Goal: Entertainment & Leisure: Consume media (video, audio)

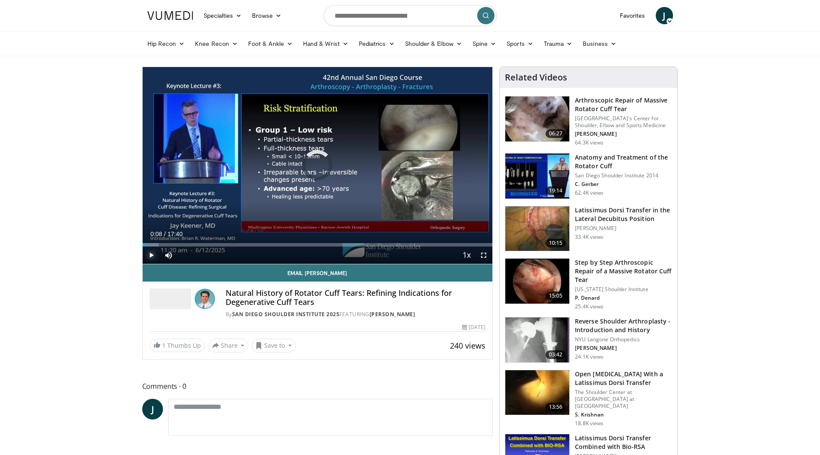
drag, startPoint x: 145, startPoint y: 244, endPoint x: 140, endPoint y: 244, distance: 4.8
click at [150, 253] on span "Video Player" at bounding box center [151, 254] width 17 height 17
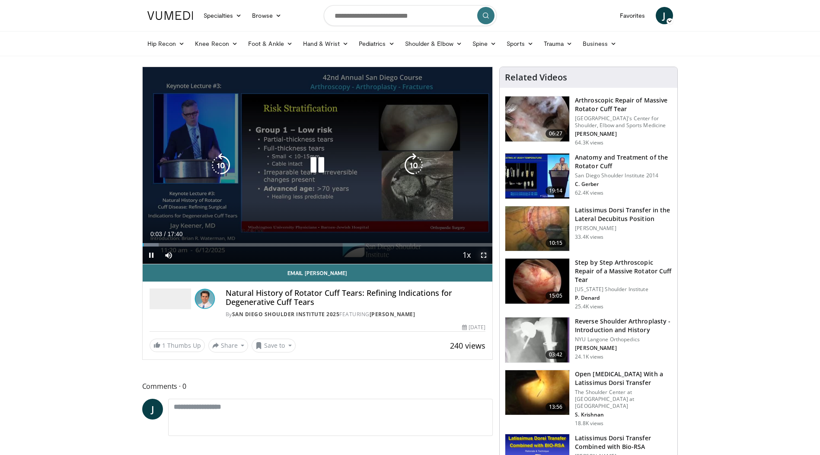
drag, startPoint x: 483, startPoint y: 253, endPoint x: 485, endPoint y: 298, distance: 45.0
click at [483, 253] on span "Video Player" at bounding box center [483, 254] width 17 height 17
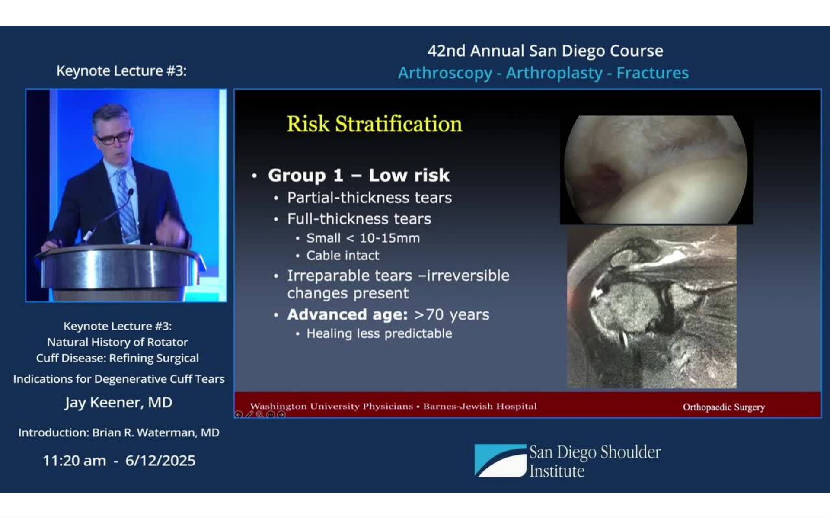
click at [41, 454] on video-js "**********" at bounding box center [415, 259] width 830 height 519
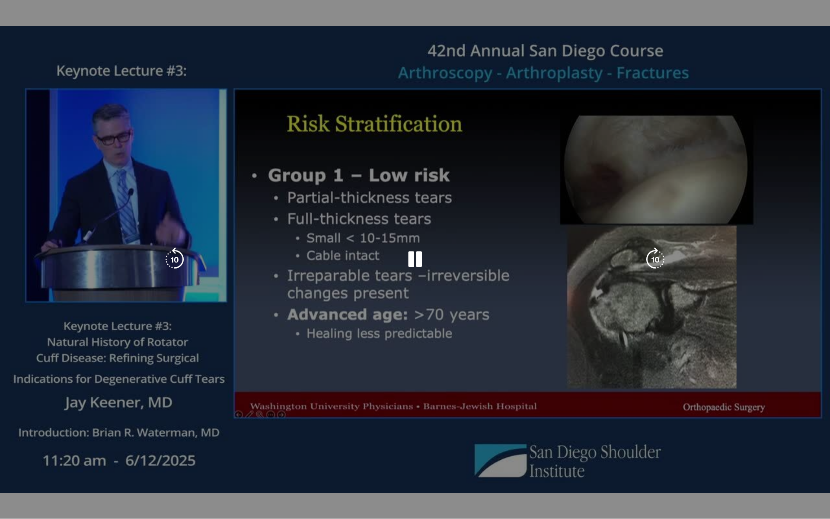
drag, startPoint x: 41, startPoint y: 499, endPoint x: 239, endPoint y: 450, distance: 203.2
click at [240, 450] on div "10 seconds Tap to unmute" at bounding box center [415, 259] width 830 height 518
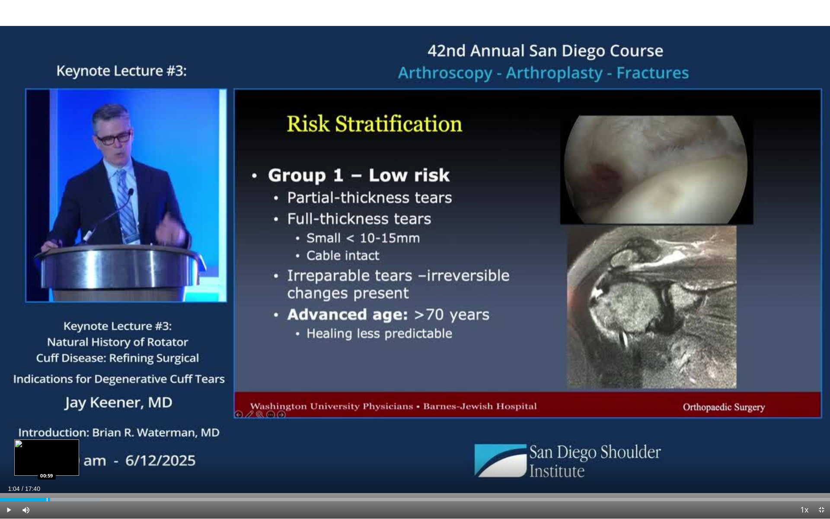
click at [47, 454] on div "Loaded : 12.15% 01:04 00:59" at bounding box center [415, 497] width 830 height 8
click at [9, 454] on span "Video Player" at bounding box center [8, 509] width 17 height 17
click at [41, 454] on div "Loaded : 12.15% 01:00 00:52" at bounding box center [415, 497] width 830 height 8
click at [35, 454] on div "Progress Bar" at bounding box center [35, 499] width 1 height 3
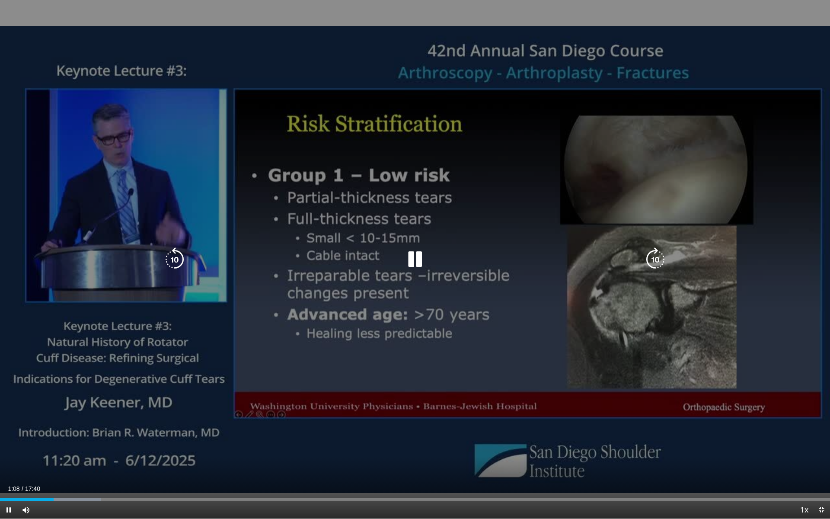
click at [181, 257] on icon "Video Player" at bounding box center [175, 259] width 24 height 24
click at [179, 257] on icon "Video Player" at bounding box center [175, 259] width 24 height 24
click at [419, 260] on icon "Video Player" at bounding box center [415, 259] width 24 height 24
click at [179, 258] on icon "Video Player" at bounding box center [175, 259] width 24 height 24
click at [415, 258] on icon "Video Player" at bounding box center [415, 259] width 24 height 24
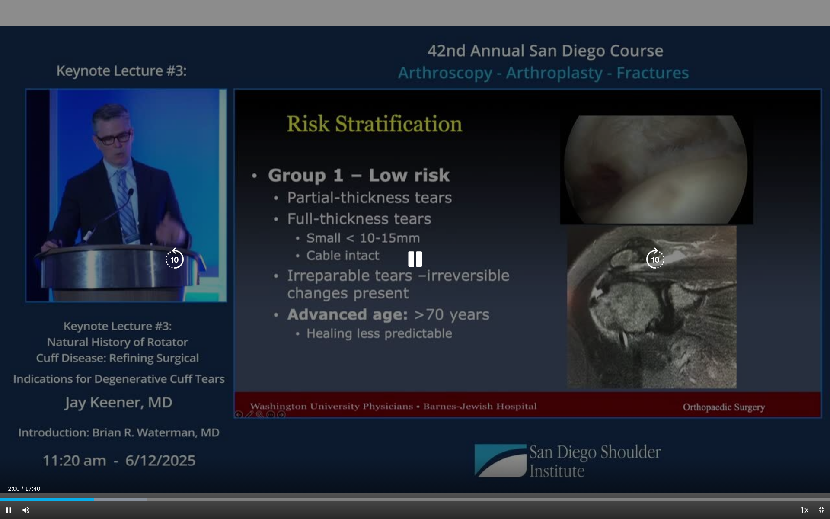
click at [180, 258] on icon "Video Player" at bounding box center [175, 259] width 24 height 24
click at [171, 258] on icon "Video Player" at bounding box center [175, 259] width 24 height 24
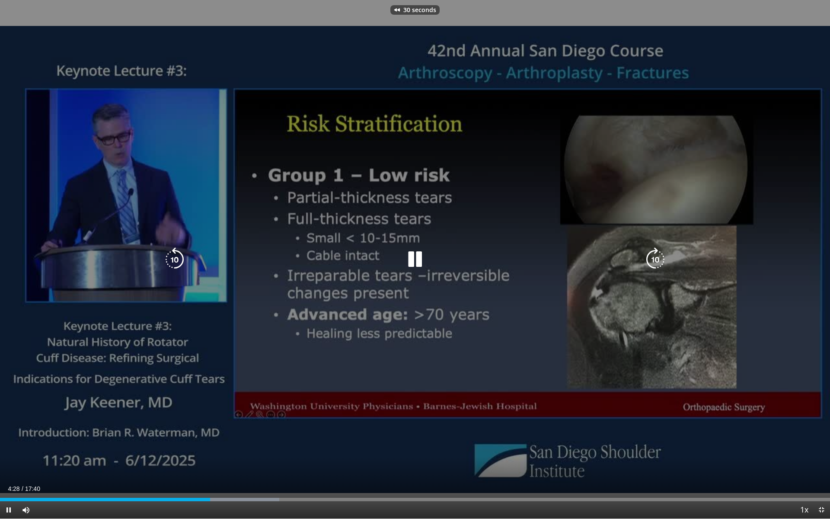
click at [171, 258] on icon "Video Player" at bounding box center [175, 259] width 24 height 24
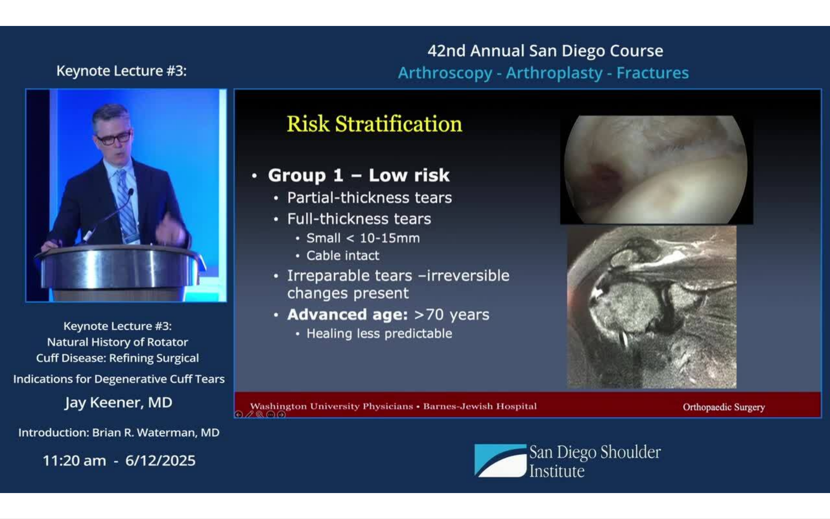
click at [171, 258] on div "10 seconds Tap to unmute" at bounding box center [415, 259] width 830 height 518
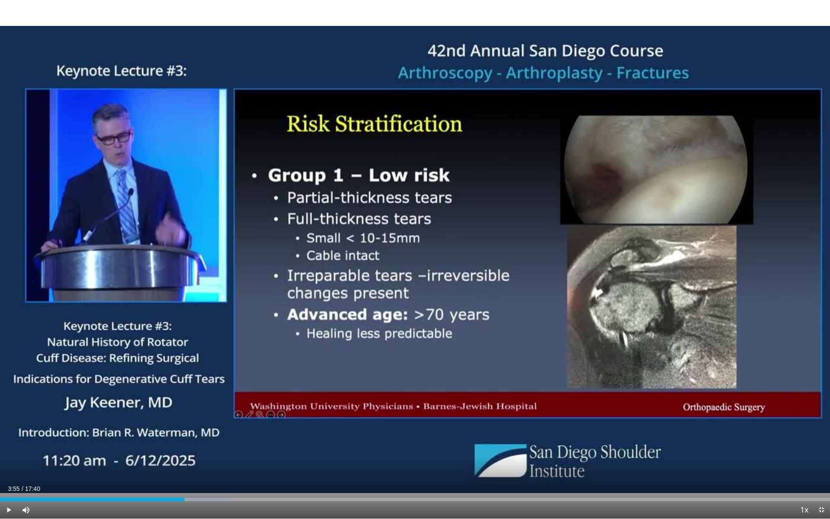
click at [171, 258] on div "10 seconds Tap to unmute" at bounding box center [415, 259] width 830 height 518
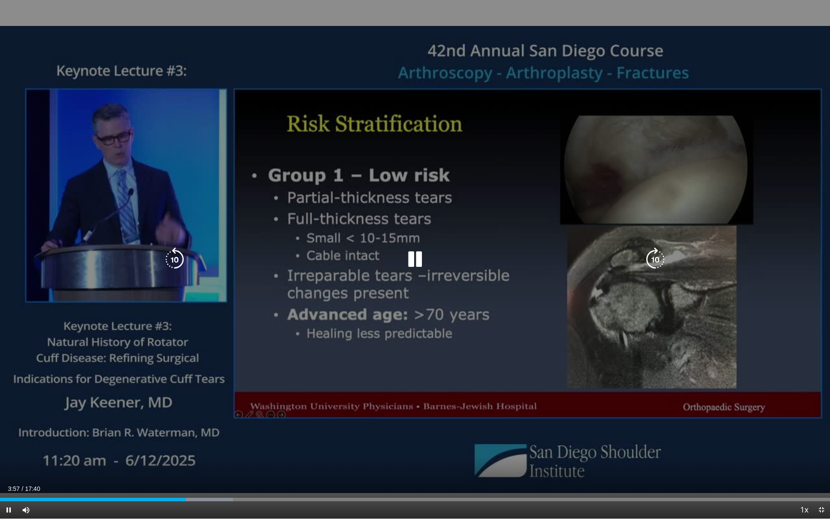
click at [175, 257] on icon "Video Player" at bounding box center [175, 259] width 24 height 24
click at [177, 258] on icon "Video Player" at bounding box center [175, 259] width 24 height 24
click at [173, 260] on icon "Video Player" at bounding box center [175, 259] width 24 height 24
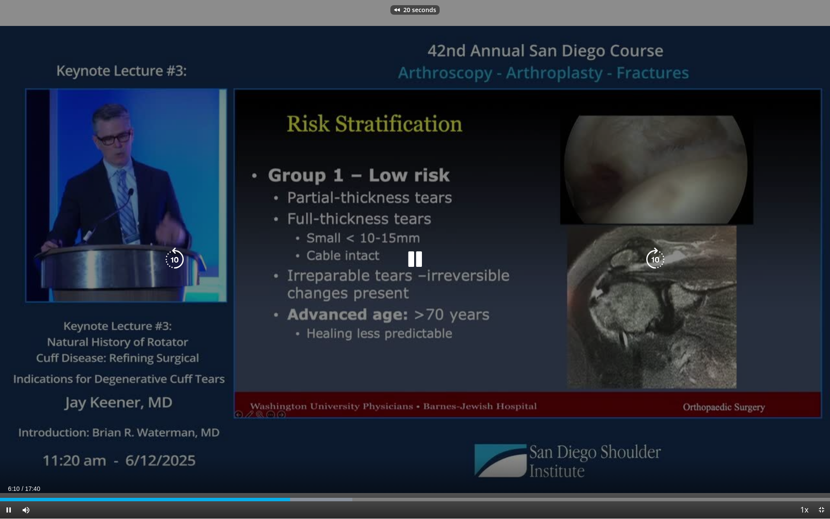
click at [173, 265] on icon "Video Player" at bounding box center [175, 259] width 24 height 24
click at [417, 259] on icon "Video Player" at bounding box center [415, 259] width 24 height 24
click at [412, 258] on icon "Video Player" at bounding box center [415, 259] width 24 height 24
click at [164, 258] on icon "Video Player" at bounding box center [175, 259] width 24 height 24
click at [415, 256] on icon "Video Player" at bounding box center [415, 259] width 24 height 24
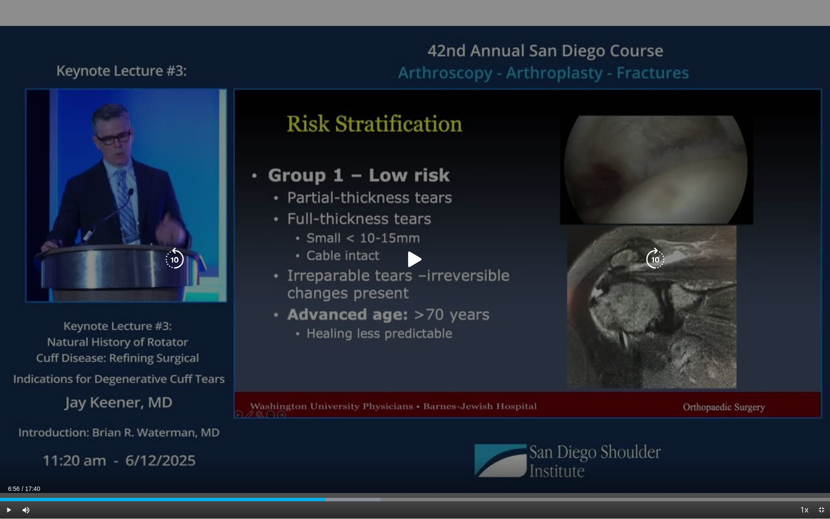
click at [414, 256] on icon "Video Player" at bounding box center [415, 259] width 24 height 24
click at [180, 258] on icon "Video Player" at bounding box center [175, 259] width 24 height 24
click at [182, 256] on icon "Video Player" at bounding box center [175, 259] width 24 height 24
click at [173, 261] on icon "Video Player" at bounding box center [175, 259] width 24 height 24
click at [415, 260] on icon "Video Player" at bounding box center [415, 259] width 24 height 24
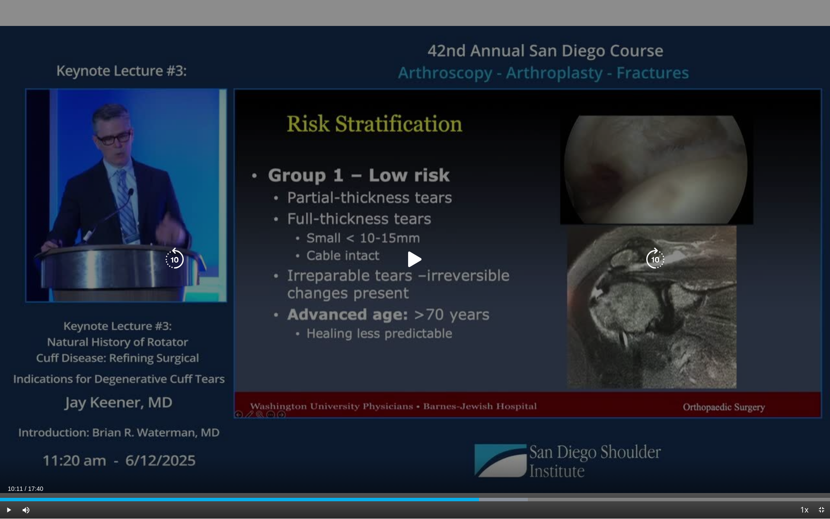
click at [175, 261] on icon "Video Player" at bounding box center [175, 259] width 24 height 24
click at [413, 259] on icon "Video Player" at bounding box center [415, 259] width 24 height 24
click at [415, 260] on icon "Video Player" at bounding box center [415, 259] width 24 height 24
click at [174, 258] on icon "Video Player" at bounding box center [175, 259] width 24 height 24
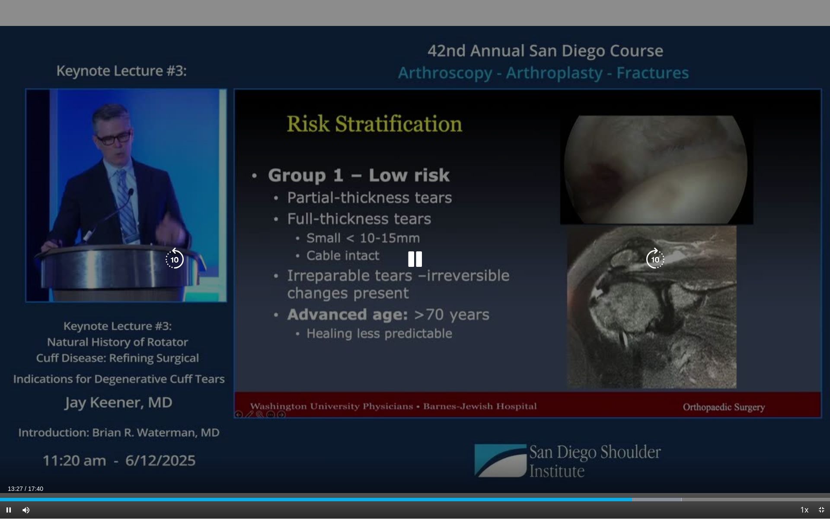
click at [176, 257] on icon "Video Player" at bounding box center [175, 259] width 24 height 24
click at [411, 262] on icon "Video Player" at bounding box center [415, 259] width 24 height 24
click at [415, 257] on icon "Video Player" at bounding box center [415, 259] width 24 height 24
click at [169, 261] on icon "Video Player" at bounding box center [175, 259] width 24 height 24
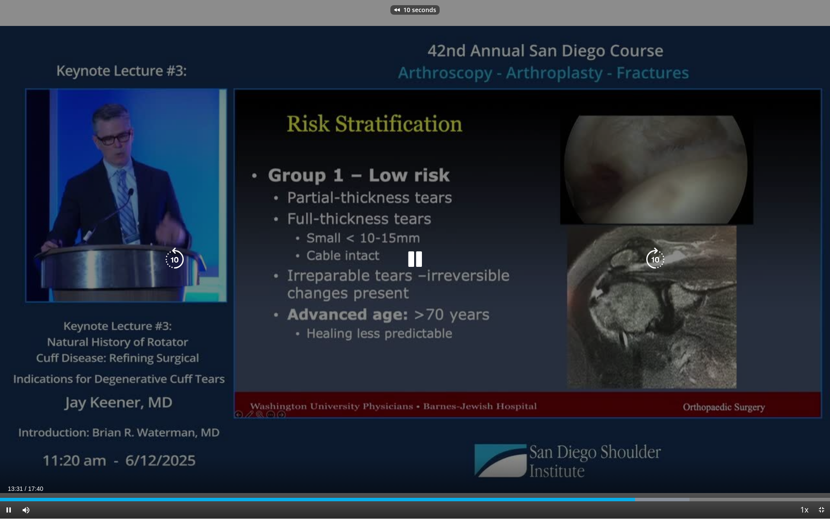
click at [175, 261] on icon "Video Player" at bounding box center [175, 259] width 24 height 24
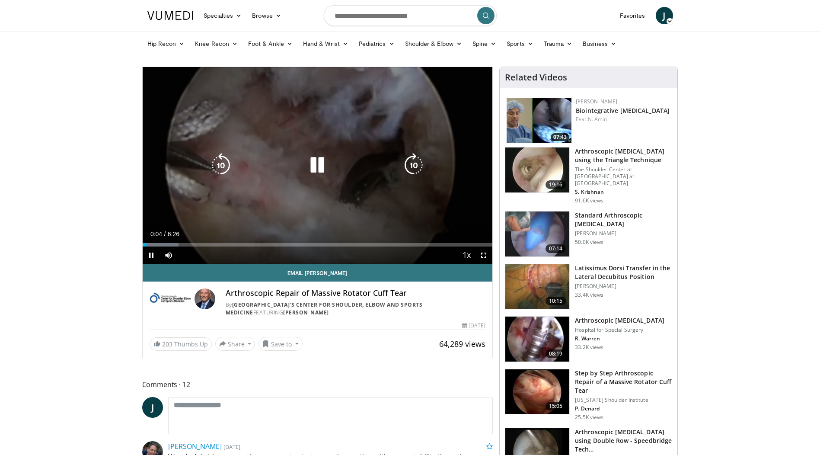
click at [315, 165] on icon "Video Player" at bounding box center [317, 165] width 24 height 24
